Goal: Task Accomplishment & Management: Use online tool/utility

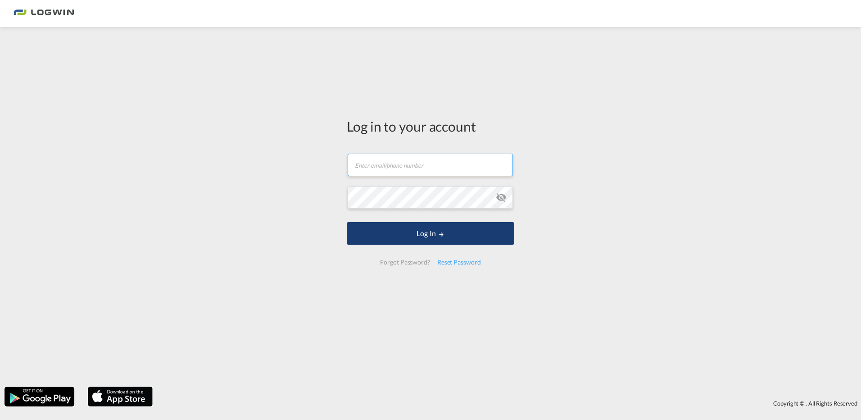
type input "[PERSON_NAME][EMAIL_ADDRESS][PERSON_NAME][DOMAIN_NAME]"
click at [433, 233] on button "Log In" at bounding box center [430, 233] width 167 height 23
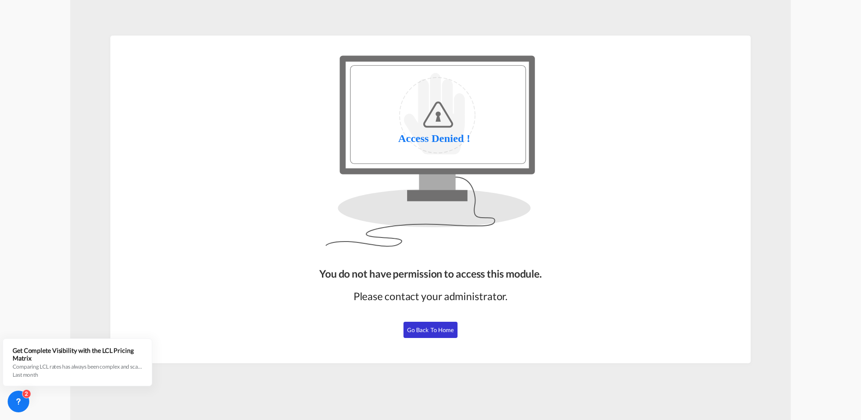
click at [422, 328] on span "Go Back to Home" at bounding box center [430, 329] width 47 height 7
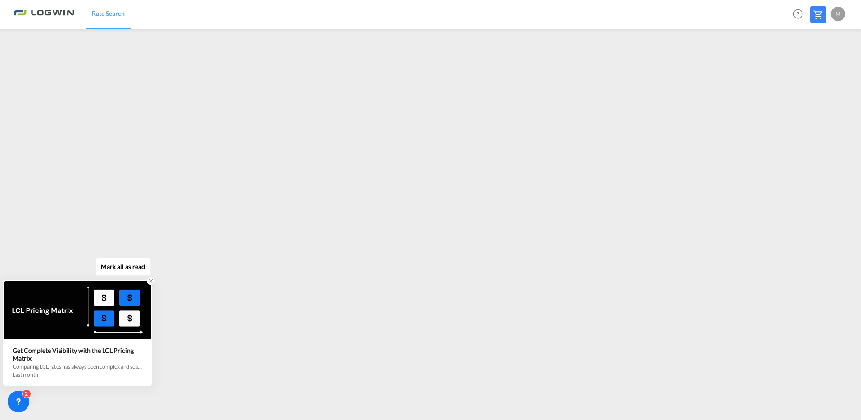
click at [150, 282] on icon at bounding box center [150, 281] width 3 height 3
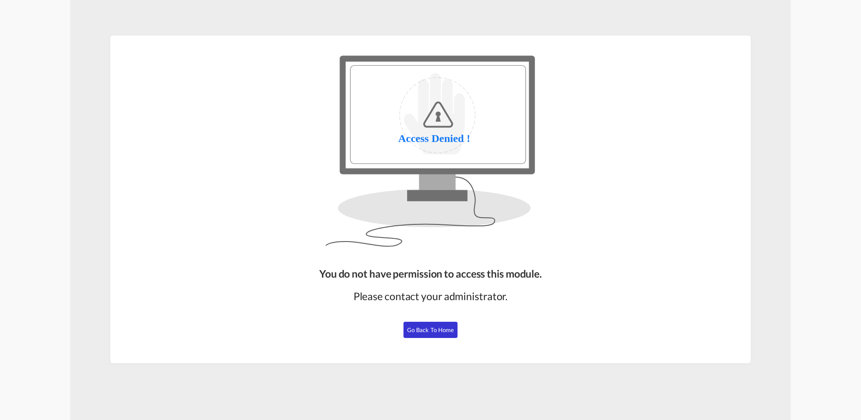
click at [418, 327] on span "Go Back to Home" at bounding box center [430, 329] width 47 height 7
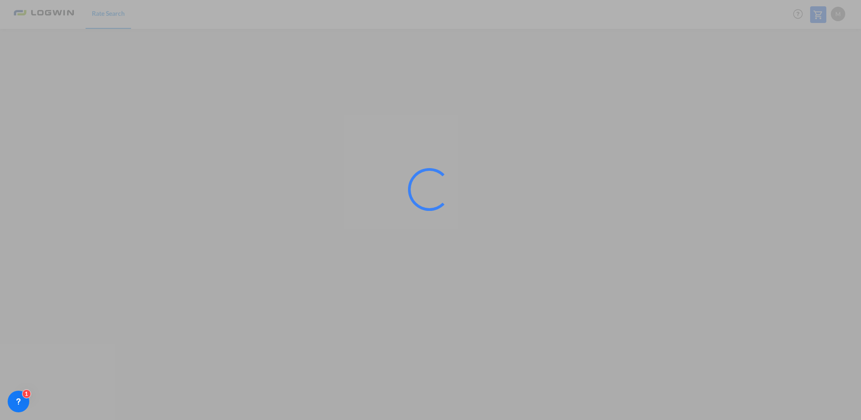
click at [316, 211] on div at bounding box center [430, 210] width 861 height 420
